Goal: Find specific page/section: Find specific page/section

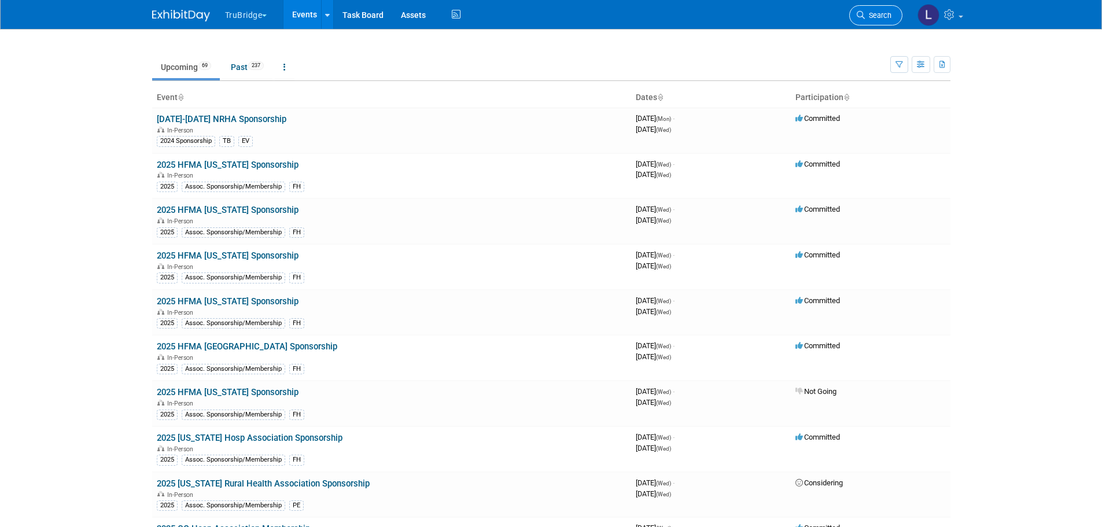
click at [868, 13] on span "Search" at bounding box center [877, 15] width 27 height 9
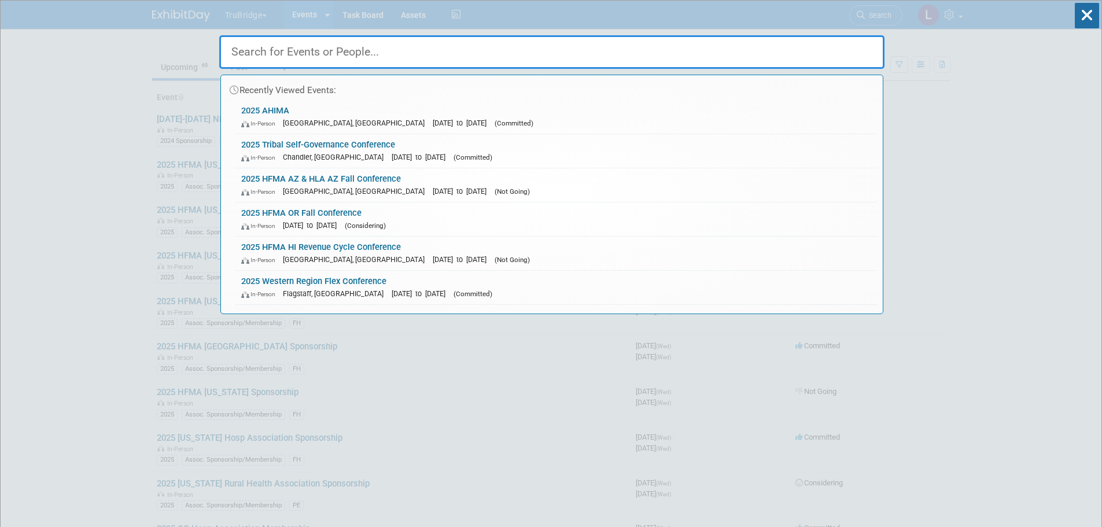
click at [786, 53] on input "text" at bounding box center [551, 52] width 665 height 34
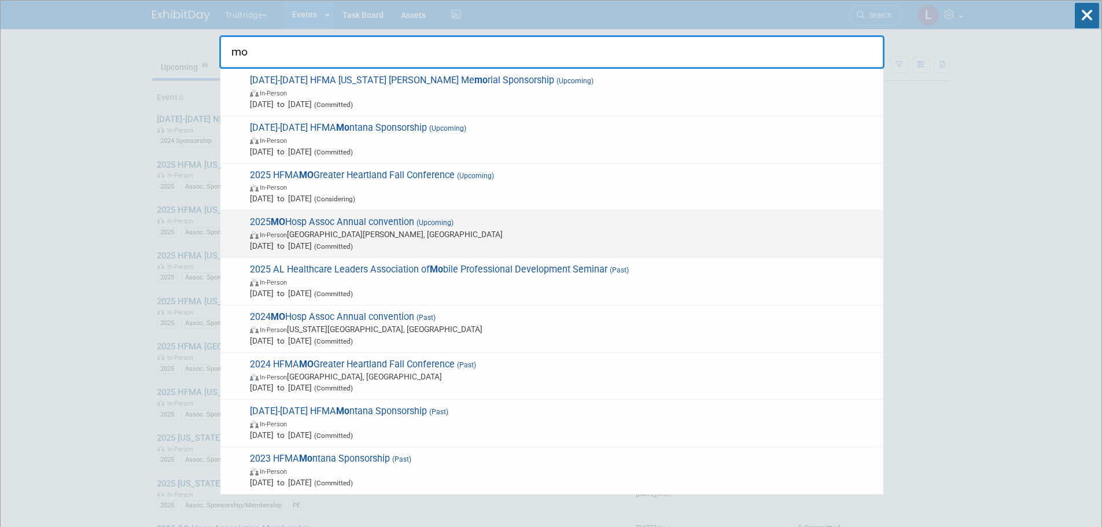
type input "mo"
click at [376, 221] on span "2025 MO Hosp Assoc Annual convention (Upcoming) In-Person [GEOGRAPHIC_DATA][PER…" at bounding box center [561, 233] width 631 height 35
